Goal: Task Accomplishment & Management: Complete application form

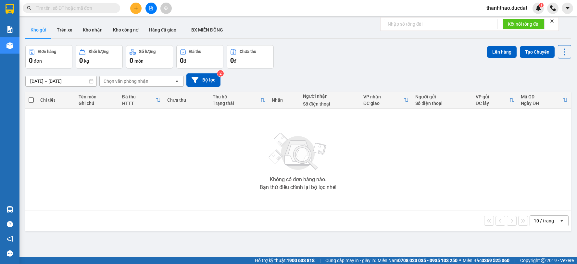
click at [87, 11] on input "text" at bounding box center [74, 8] width 77 height 7
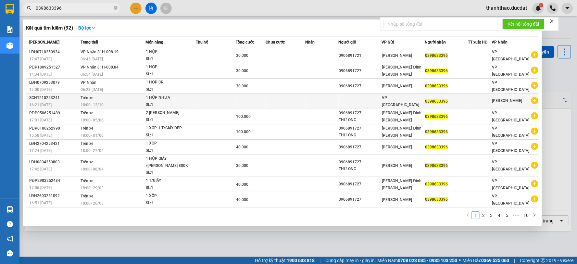
type input "0398633396"
click at [170, 102] on div "SL: 1" at bounding box center [170, 104] width 49 height 7
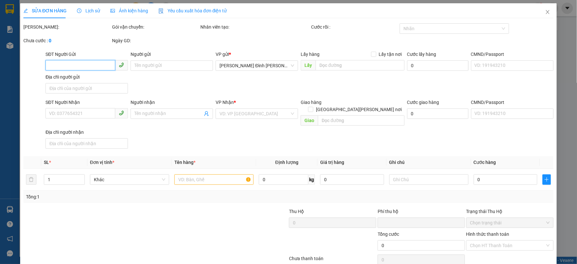
type input "0398633396"
type input "0"
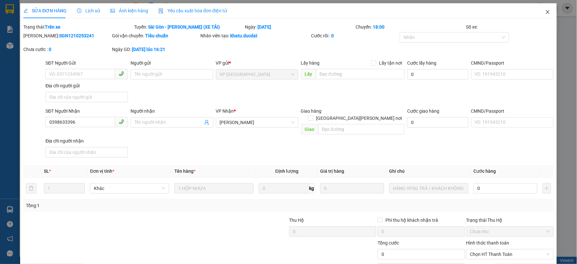
click at [546, 12] on icon "close" at bounding box center [548, 11] width 5 height 5
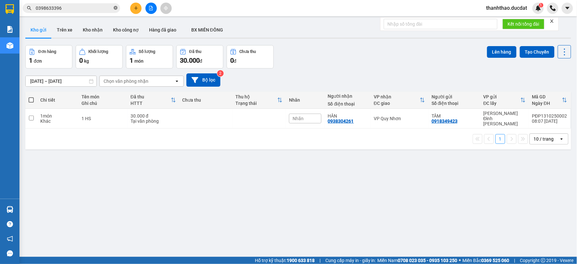
click at [114, 7] on icon "close-circle" at bounding box center [116, 8] width 4 height 4
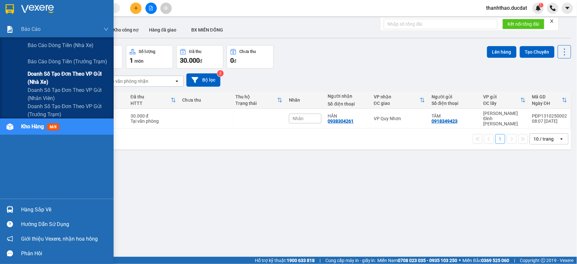
click at [98, 76] on span "Doanh số tạo đơn theo VP gửi (nhà xe)" at bounding box center [68, 78] width 81 height 16
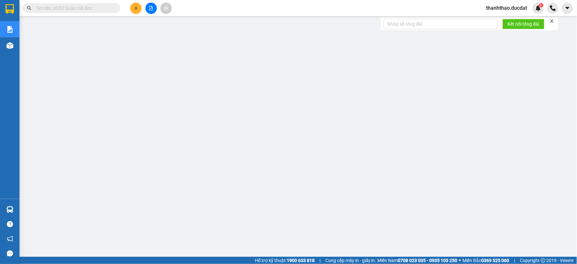
click at [80, 10] on input "text" at bounding box center [74, 8] width 77 height 7
paste input "865440681"
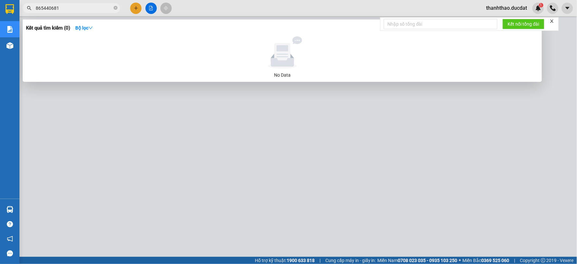
click at [35, 9] on span "865440681" at bounding box center [71, 8] width 97 height 10
click at [36, 10] on input "865440681" at bounding box center [74, 8] width 77 height 7
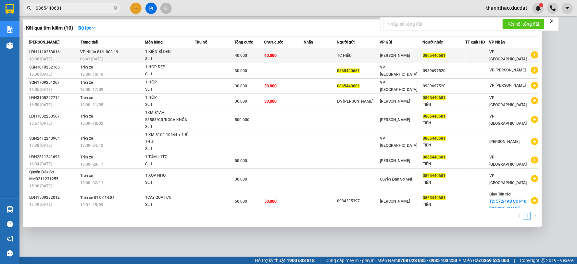
type input "0865440681"
click at [186, 58] on div "SL: 1" at bounding box center [169, 59] width 49 height 7
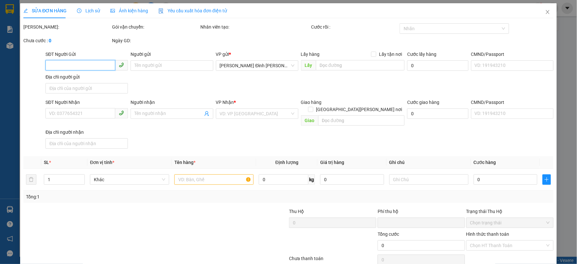
type input "TC HIẾU"
type input "0865440681"
type input "0"
type input "40.000"
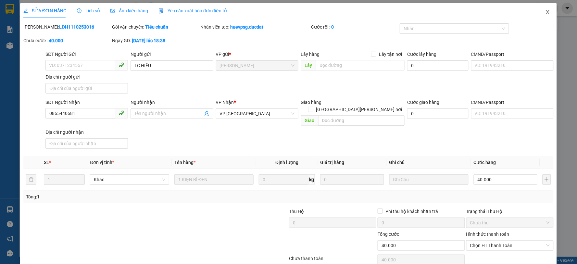
click at [546, 11] on icon "close" at bounding box center [548, 12] width 4 height 4
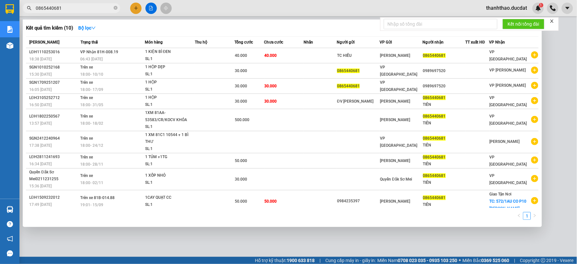
drag, startPoint x: 70, startPoint y: 8, endPoint x: 38, endPoint y: 7, distance: 31.2
click at [38, 7] on input "0865440681" at bounding box center [74, 8] width 77 height 7
paste input "938505353"
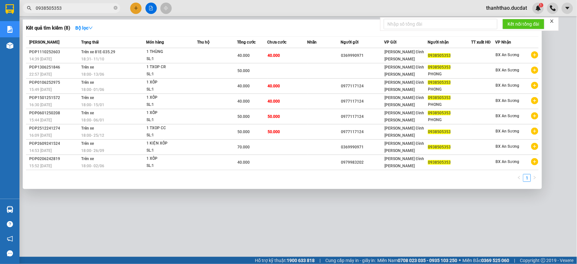
drag, startPoint x: 61, startPoint y: 6, endPoint x: 39, endPoint y: 5, distance: 21.4
click at [39, 5] on input "0938505353" at bounding box center [74, 8] width 77 height 7
paste input "399976582"
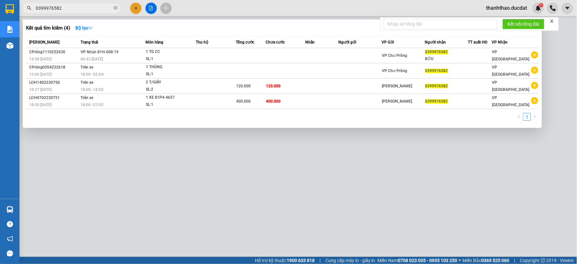
drag, startPoint x: 60, startPoint y: 9, endPoint x: 39, endPoint y: 5, distance: 21.2
click at [39, 5] on input "0399976582" at bounding box center [74, 8] width 77 height 7
paste input "967219451"
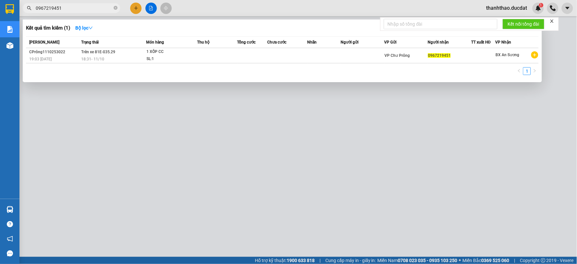
drag, startPoint x: 38, startPoint y: 9, endPoint x: 83, endPoint y: 9, distance: 44.8
click at [83, 9] on input "0967219451" at bounding box center [74, 8] width 77 height 7
paste input "775157797"
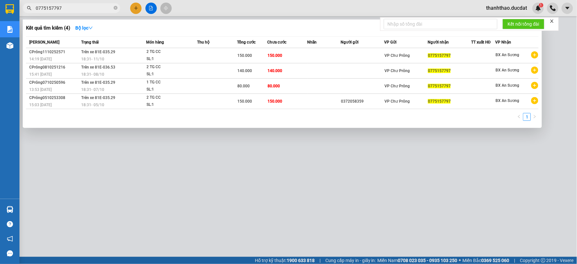
paste input "36966956"
drag, startPoint x: 67, startPoint y: 5, endPoint x: 40, endPoint y: 2, distance: 27.4
click at [40, 3] on div "Kết quả [PERSON_NAME] ( 4 ) Bộ lọc Mã ĐH Trạng thái Món hàng Thu hộ Tổng [PERSO…" at bounding box center [63, 8] width 127 height 11
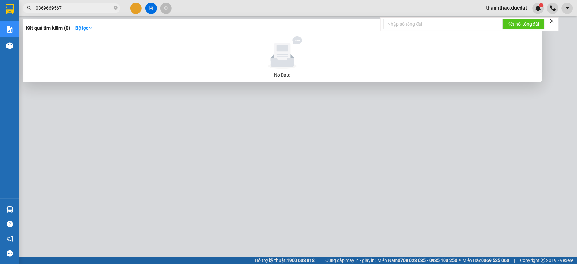
click at [90, 7] on input "0369669567" at bounding box center [74, 8] width 77 height 7
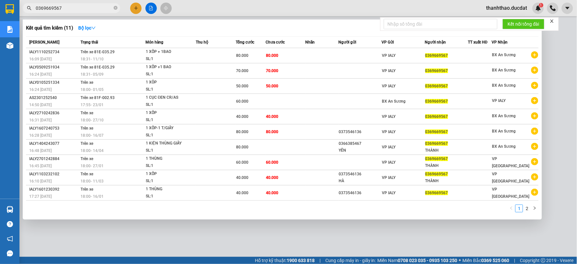
drag, startPoint x: 37, startPoint y: 9, endPoint x: 82, endPoint y: 8, distance: 44.2
click at [82, 8] on input "0369669567" at bounding box center [74, 8] width 77 height 7
paste input "9762701"
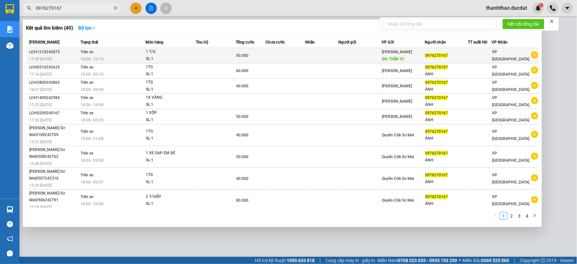
type input "0976270167"
click at [174, 58] on div "SL: 1" at bounding box center [170, 59] width 49 height 7
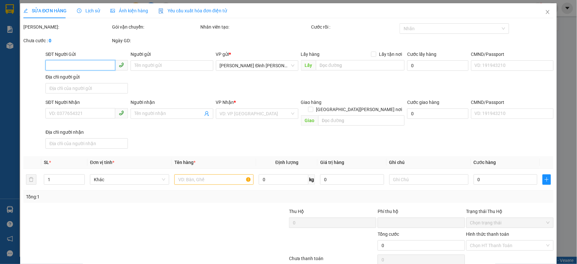
type input "THÌN TC"
type input "0976270167"
type input "0"
type input "50.000"
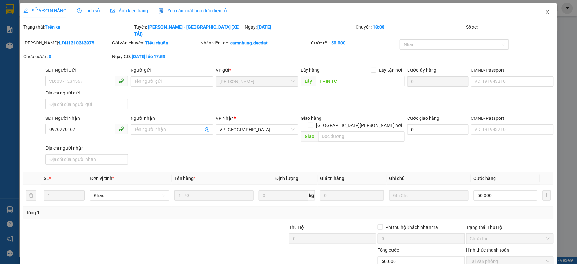
click at [546, 14] on icon "close" at bounding box center [548, 11] width 5 height 5
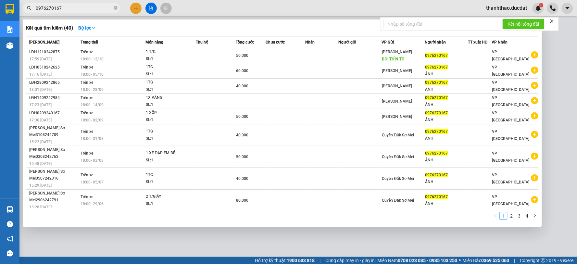
drag, startPoint x: 37, startPoint y: 8, endPoint x: 83, endPoint y: 10, distance: 45.2
click at [83, 10] on input "0976270167" at bounding box center [74, 8] width 77 height 7
paste input "375192070"
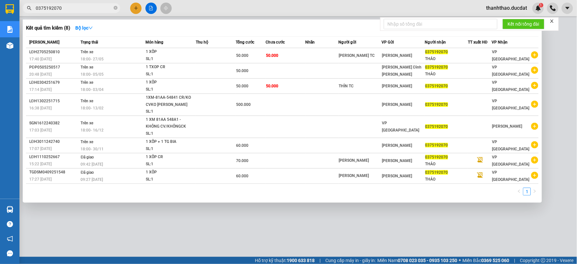
type input "0375192070"
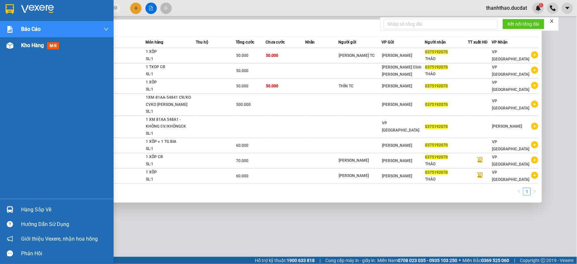
click at [32, 43] on span "Kho hàng" at bounding box center [32, 45] width 23 height 6
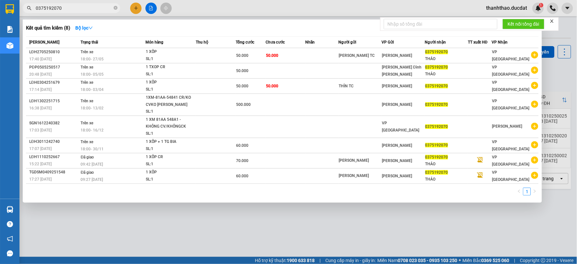
click at [409, 241] on div at bounding box center [288, 132] width 577 height 264
